Goal: Task Accomplishment & Management: Manage account settings

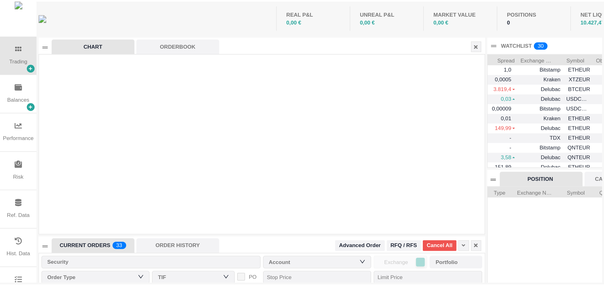
scroll to position [73, 287]
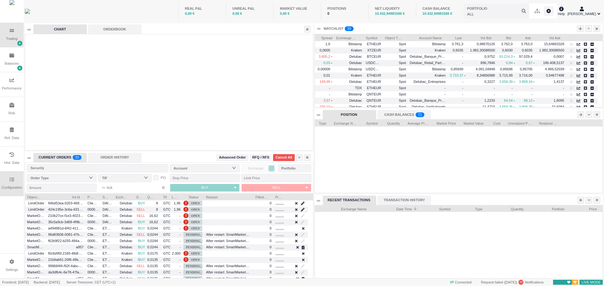
click at [10, 183] on div "Configuration" at bounding box center [12, 184] width 24 height 25
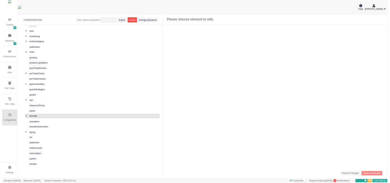
scroll to position [211, 0]
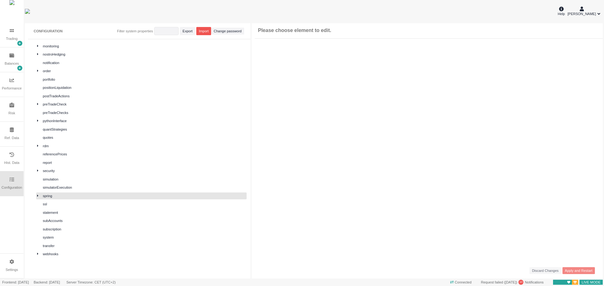
click at [38, 183] on icon at bounding box center [37, 195] width 1 height 3
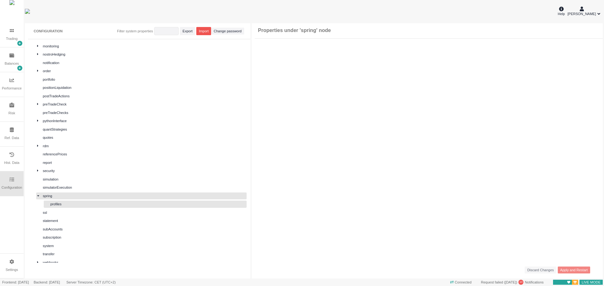
click at [58, 183] on div "profiles" at bounding box center [147, 204] width 195 height 5
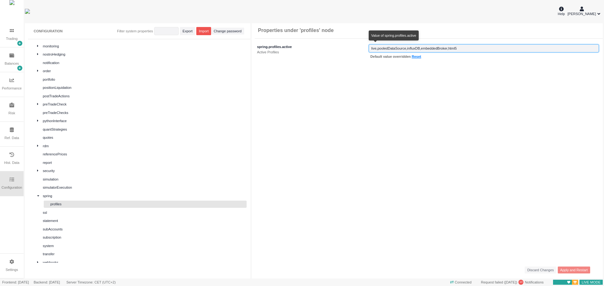
click at [390, 49] on input "string" at bounding box center [484, 48] width 230 height 8
drag, startPoint x: 486, startPoint y: 48, endPoint x: 364, endPoint y: 52, distance: 121.8
click at [364, 52] on div "spring.profiles.active Active Profiles Default value overridden Reset" at bounding box center [427, 52] width 351 height 23
click at [390, 48] on input "string" at bounding box center [484, 48] width 230 height 8
type input "live,pooledDataSource,influxDB,embeddedBroker,html5"
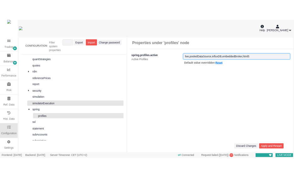
scroll to position [305, 0]
